Goal: Check status: Check status

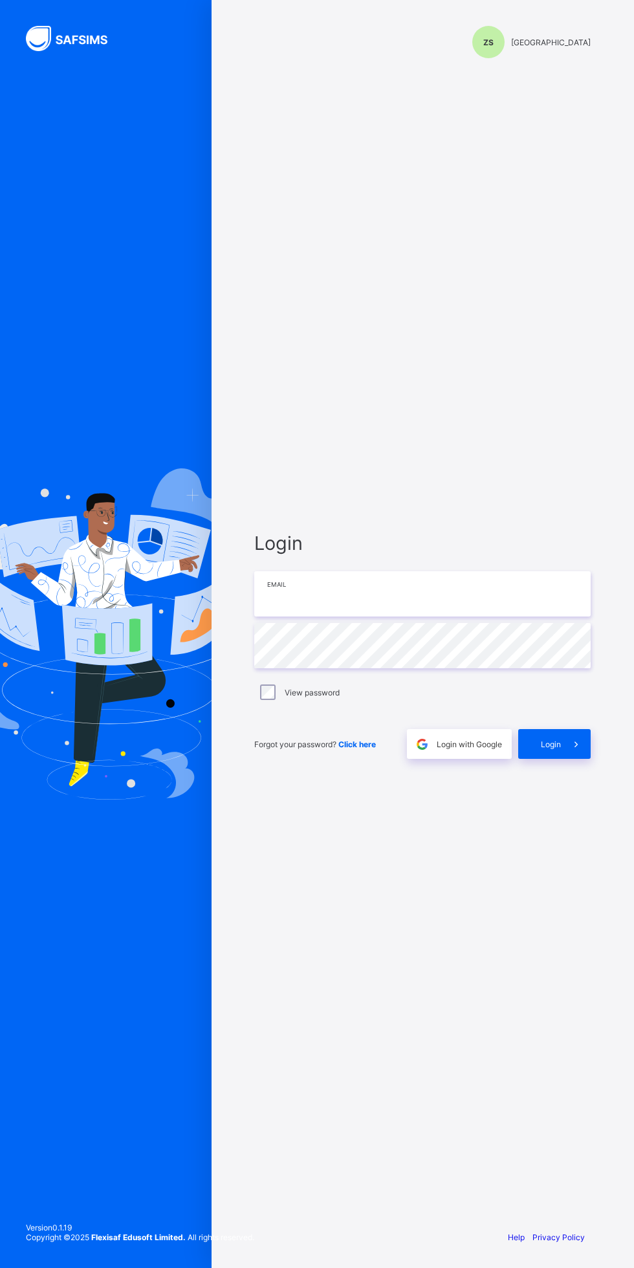
type input "**********"
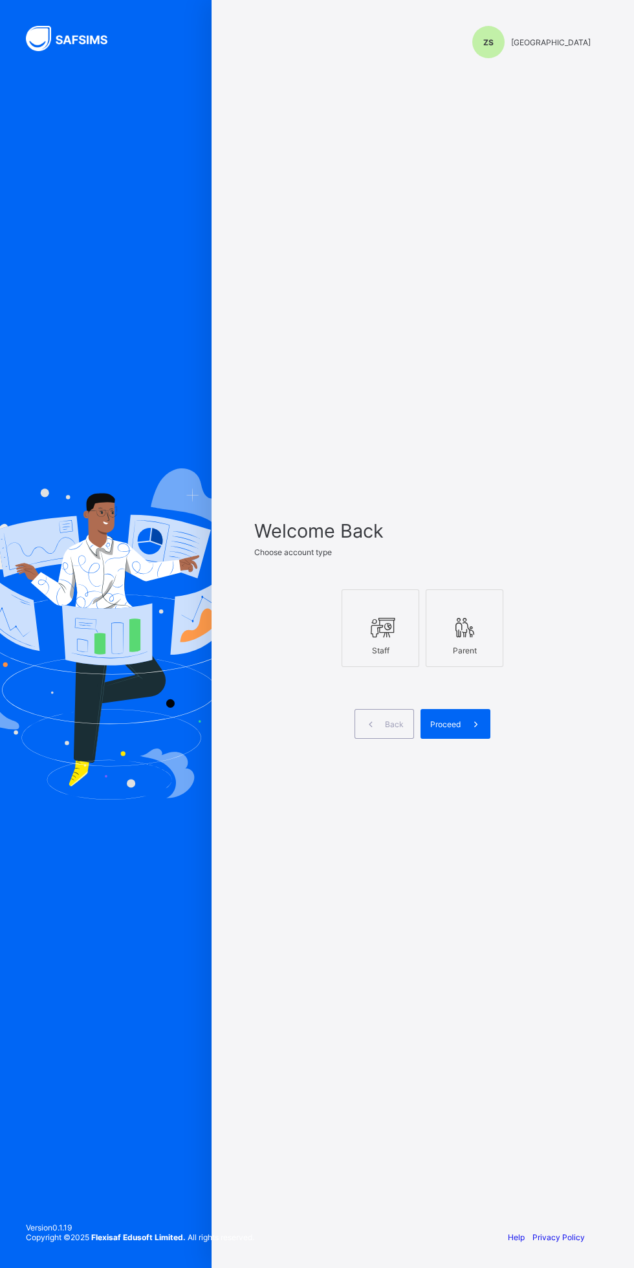
click at [489, 639] on div at bounding box center [464, 627] width 63 height 23
click at [451, 729] on span "Proceed" at bounding box center [445, 725] width 30 height 10
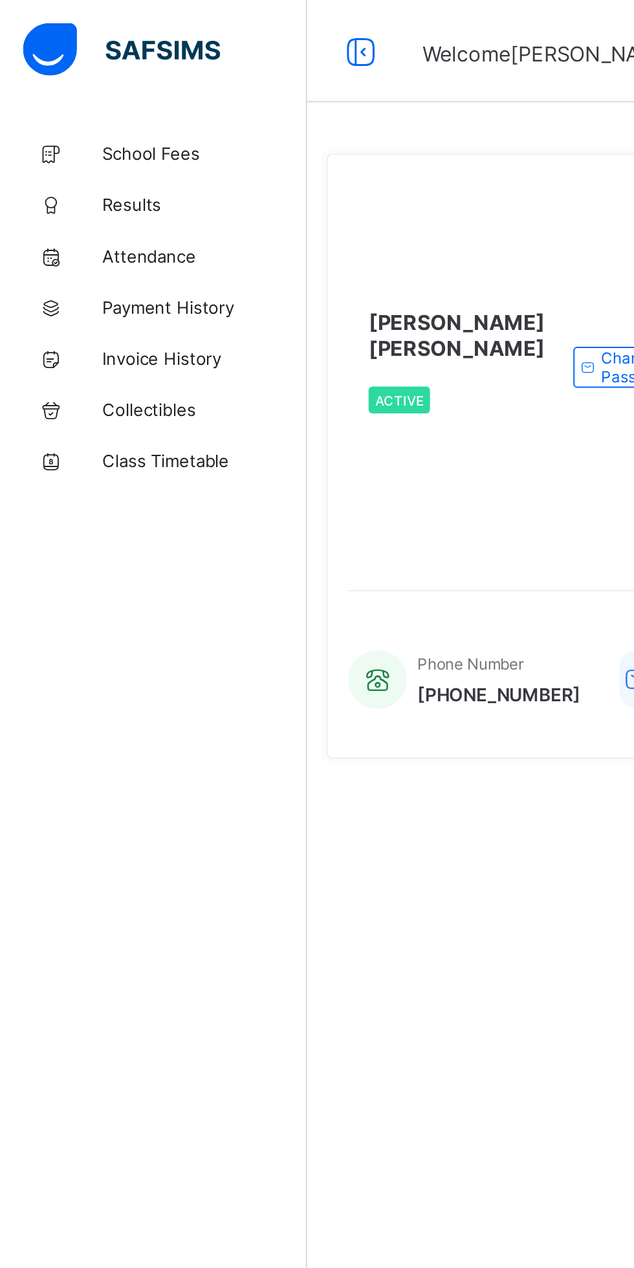
click at [72, 100] on span "Results" at bounding box center [104, 103] width 104 height 10
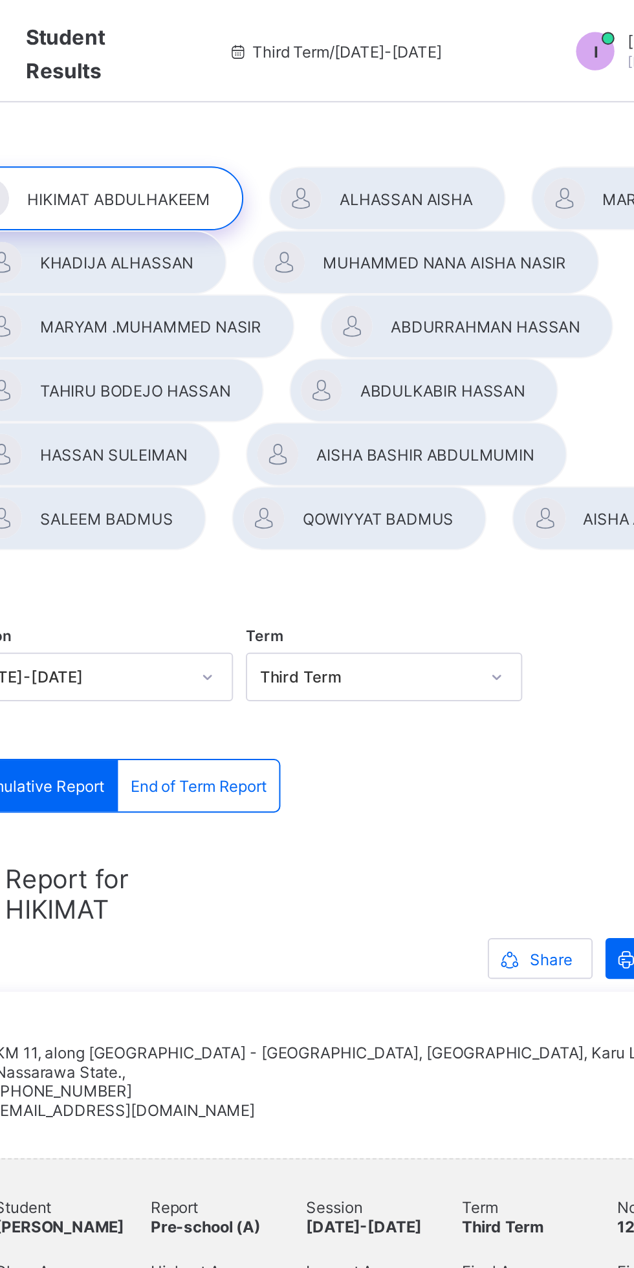
click at [328, 149] on div at bounding box center [415, 132] width 175 height 32
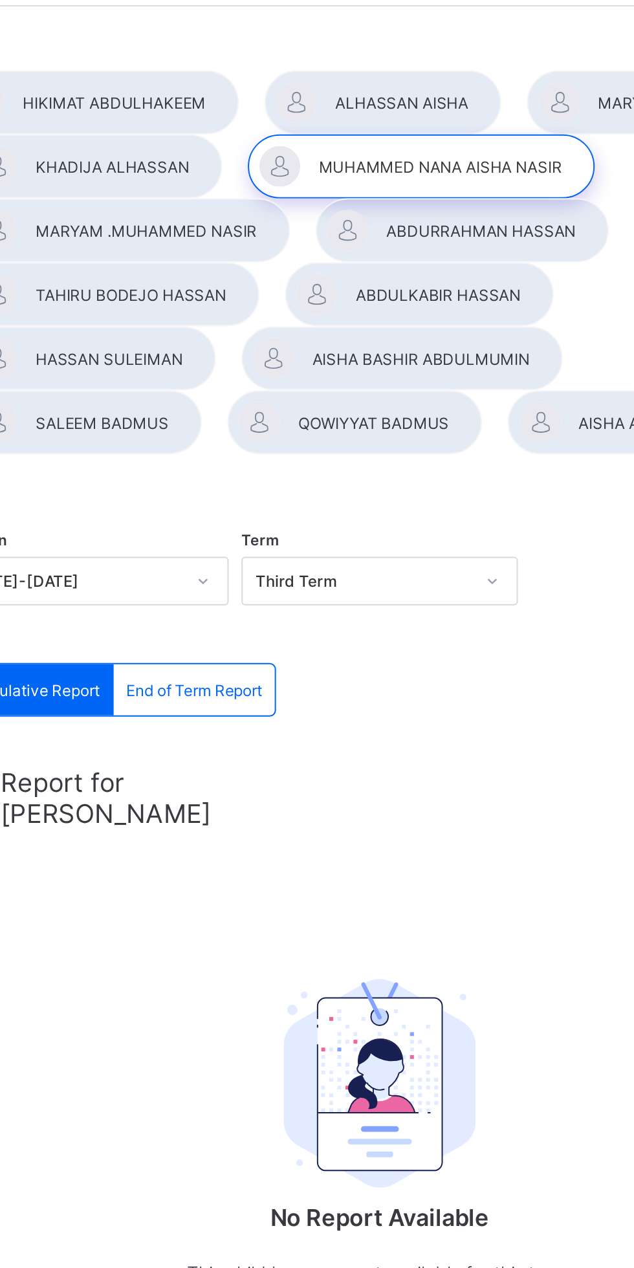
click at [448, 181] on div at bounding box center [436, 165] width 148 height 32
